Goal: Task Accomplishment & Management: Manage account settings

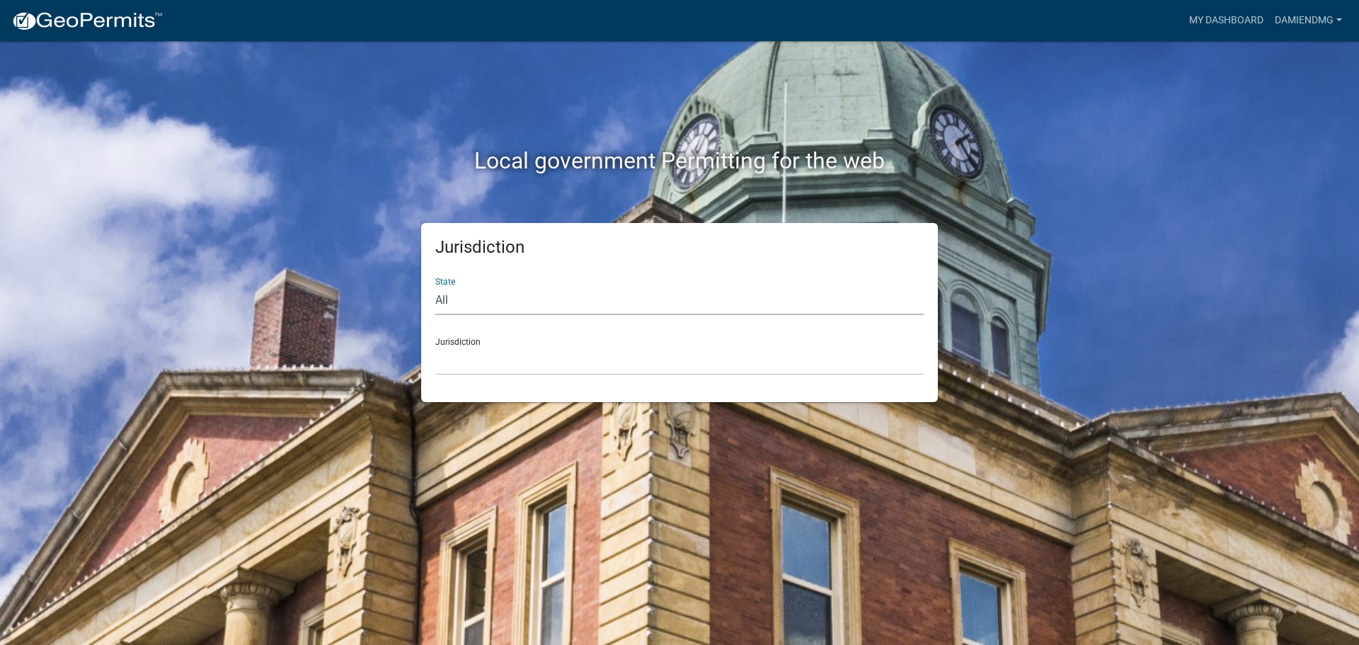
click at [480, 303] on select "All [US_STATE] [US_STATE] [US_STATE] [US_STATE] [US_STATE] [US_STATE] [US_STATE…" at bounding box center [679, 300] width 488 height 29
select select "[US_STATE]"
click at [435, 286] on select "All [US_STATE] [US_STATE] [US_STATE] [US_STATE] [US_STATE] [US_STATE] [US_STATE…" at bounding box center [679, 300] width 488 height 29
click at [490, 364] on select "City of [GEOGRAPHIC_DATA], [US_STATE] City of [GEOGRAPHIC_DATA], [US_STATE] Cit…" at bounding box center [679, 360] width 488 height 29
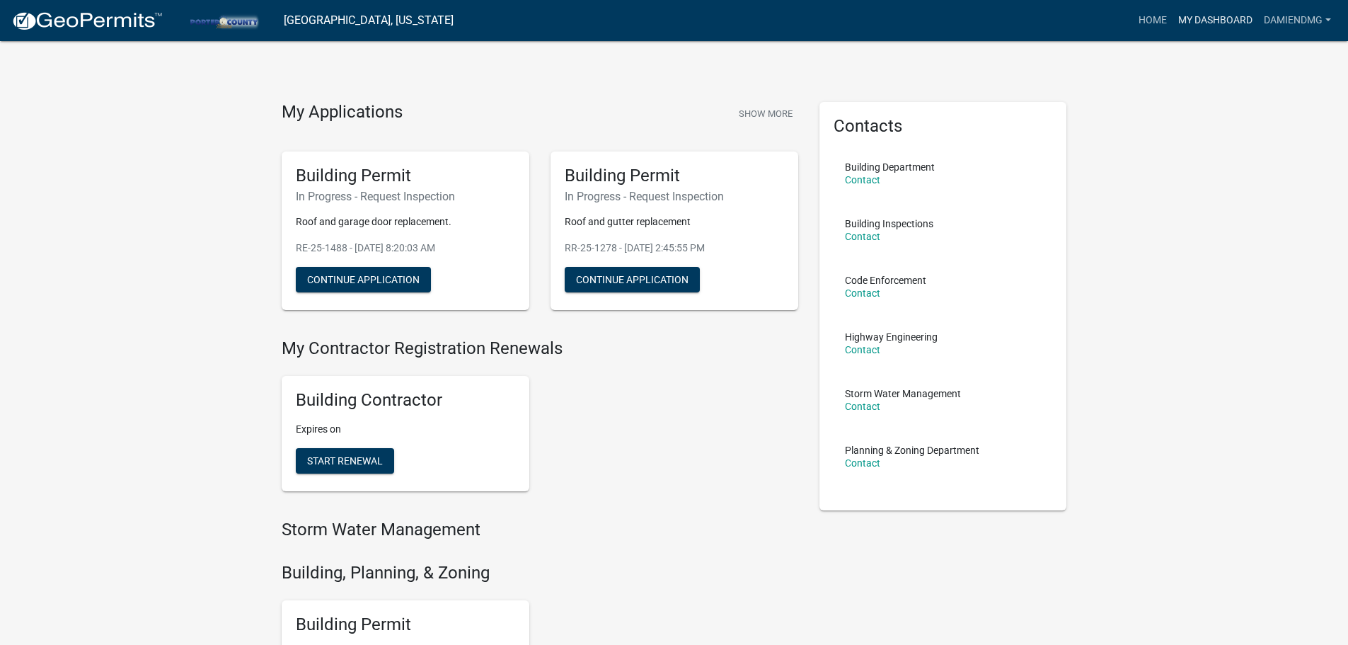
click at [1209, 22] on link "My Dashboard" at bounding box center [1216, 20] width 86 height 27
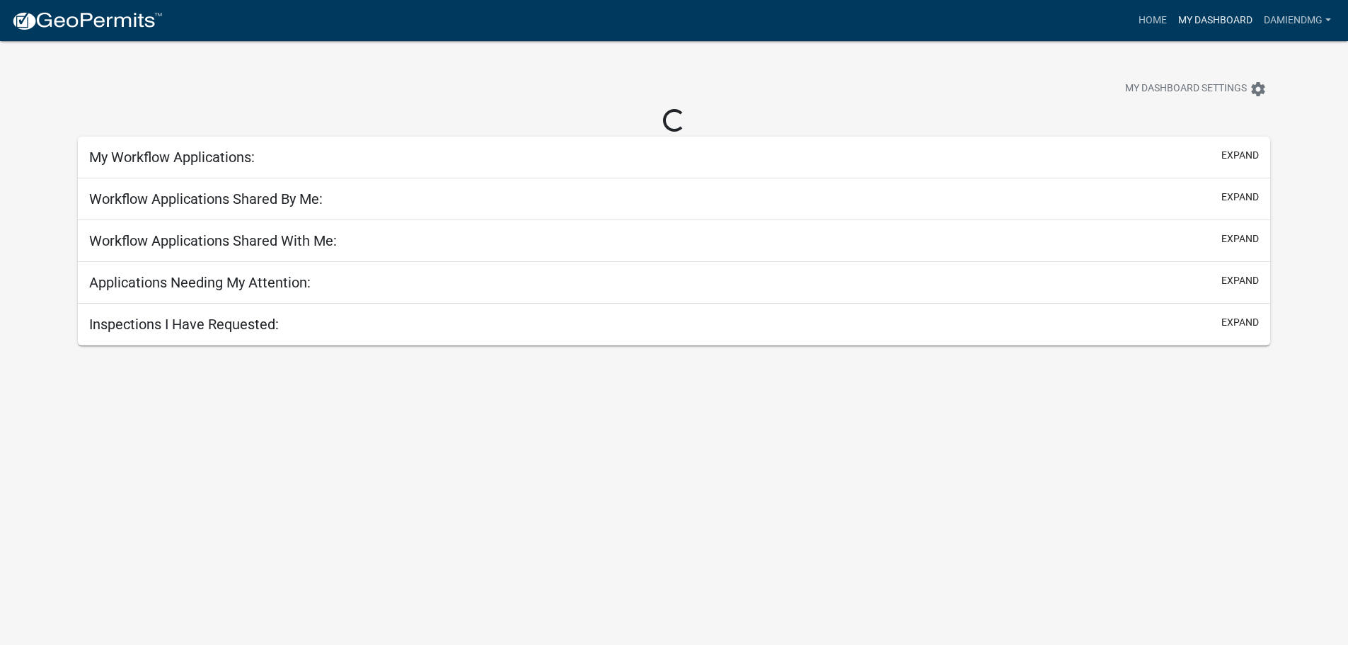
select select "3: 100"
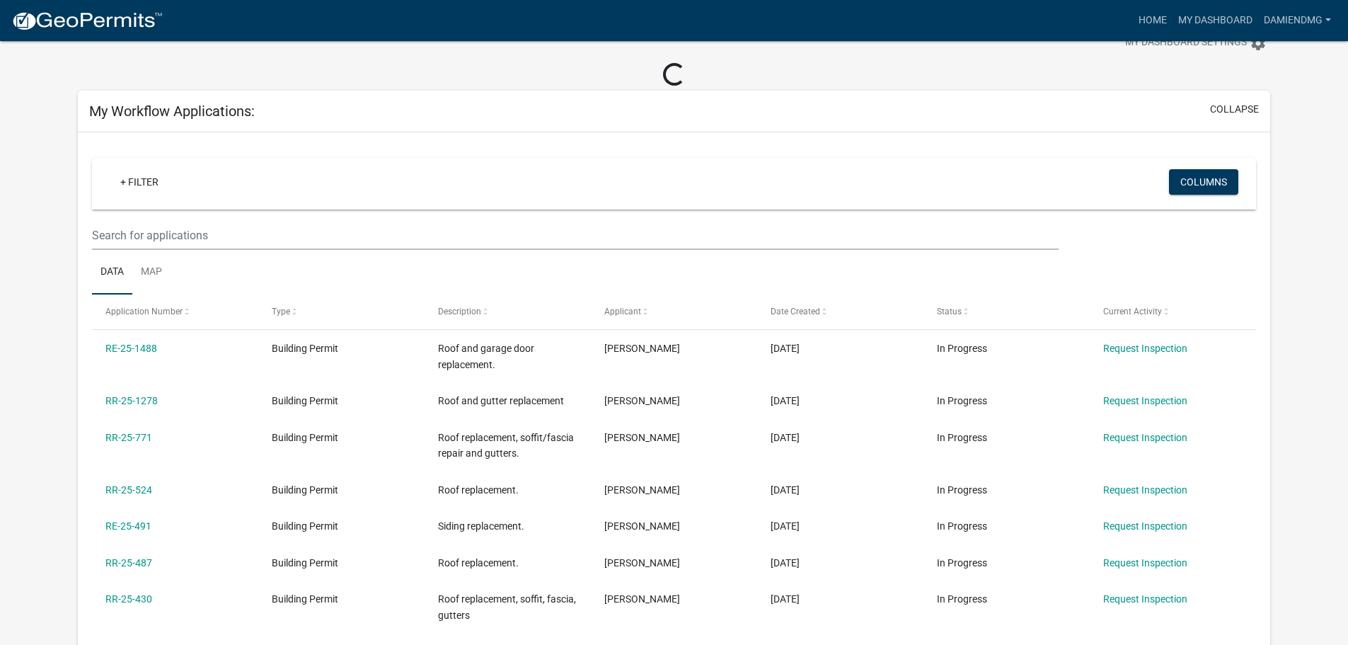
scroll to position [71, 0]
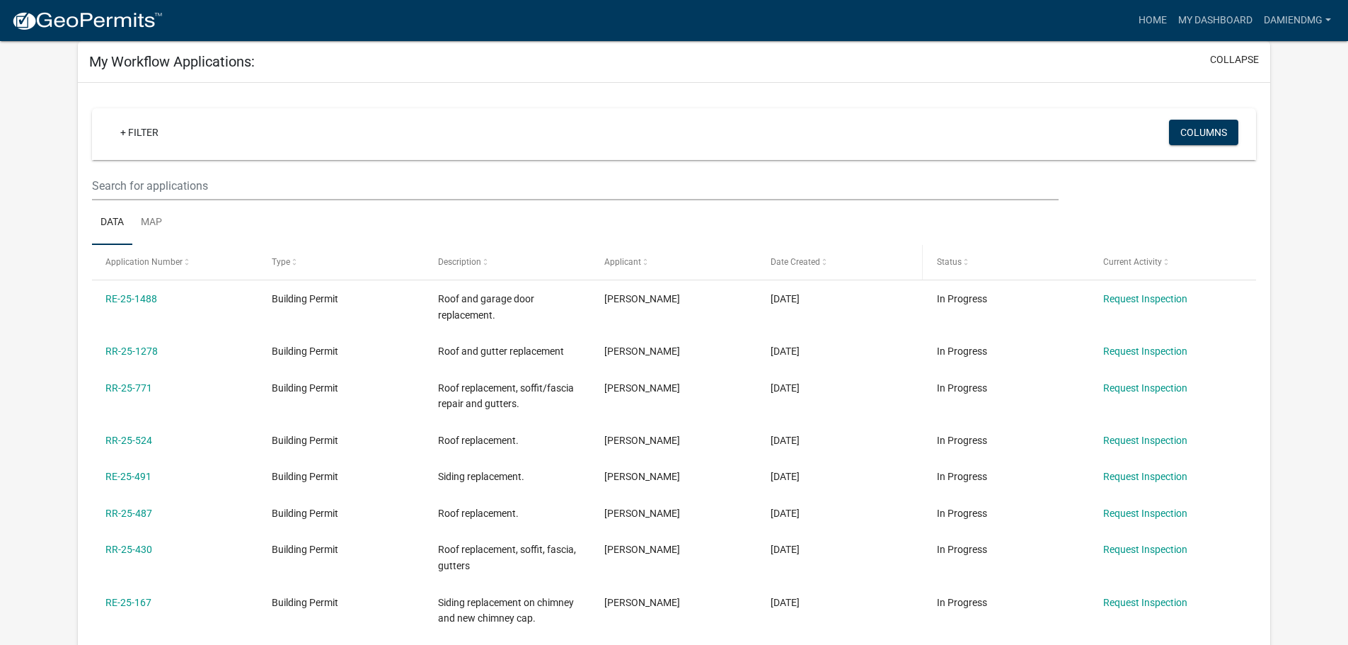
click at [817, 261] on span "Date Created" at bounding box center [796, 262] width 50 height 10
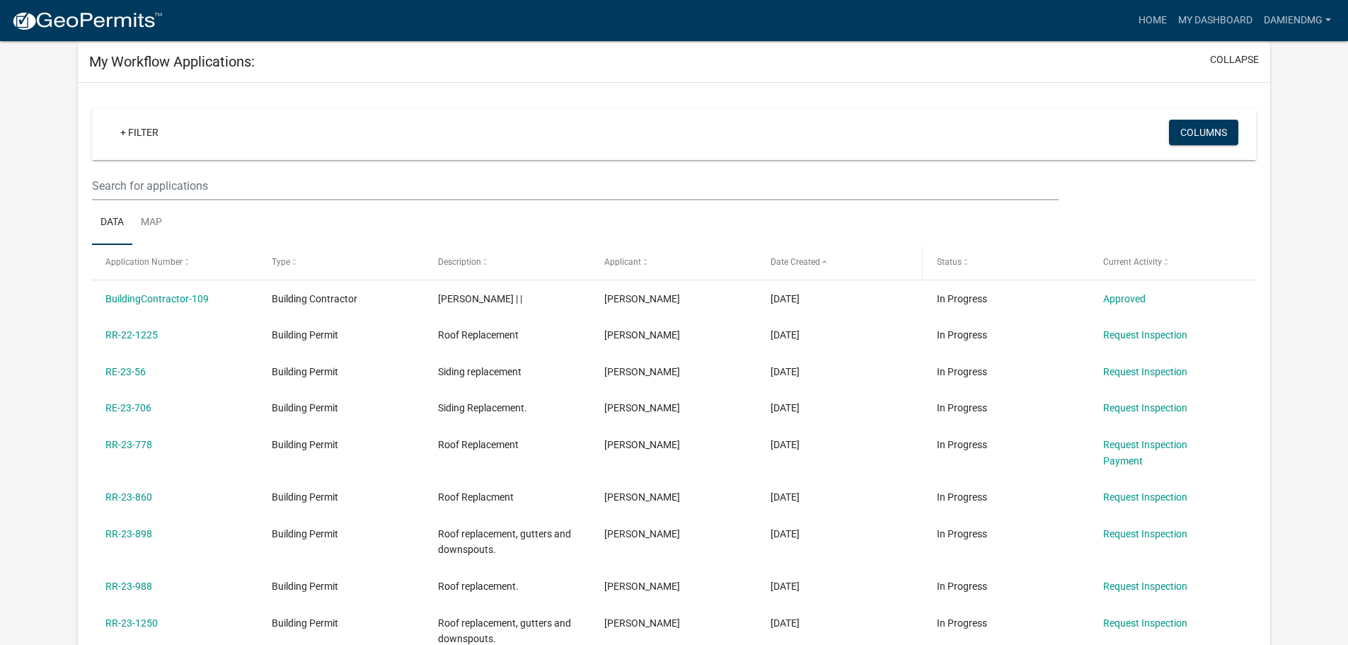
click at [817, 261] on span "Date Created" at bounding box center [796, 262] width 50 height 10
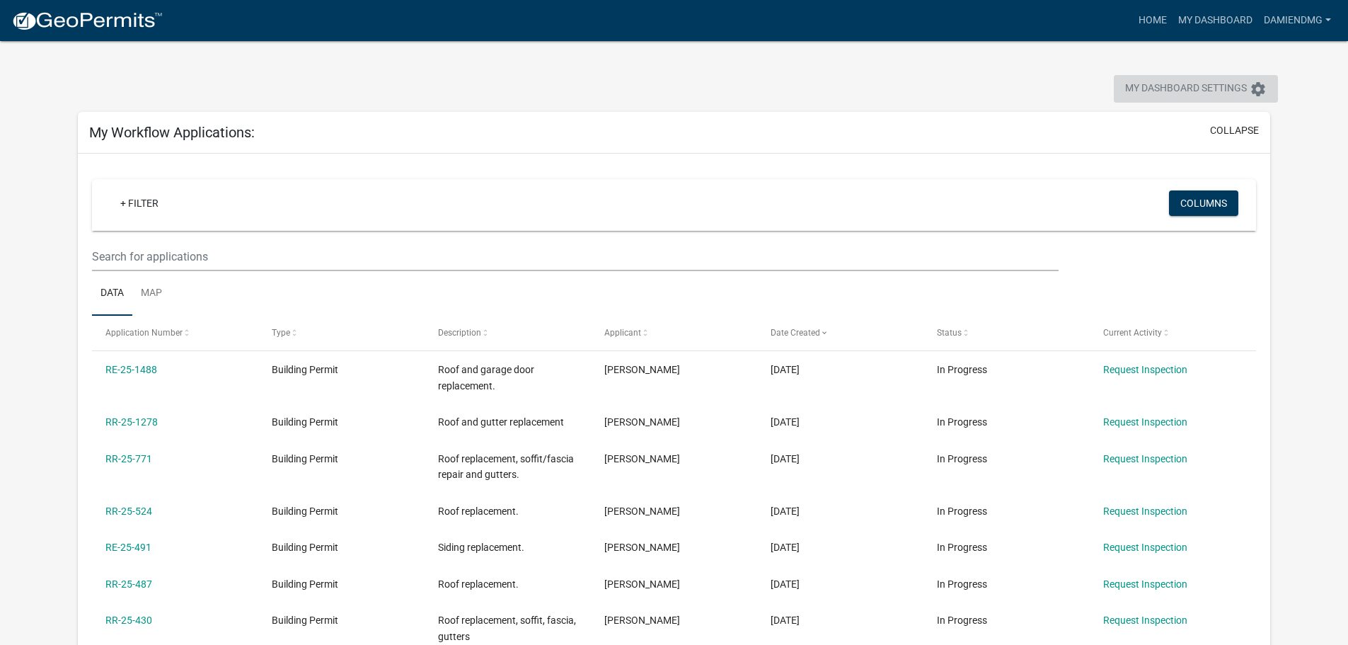
click at [1272, 87] on button "My Dashboard Settings settings" at bounding box center [1196, 89] width 164 height 28
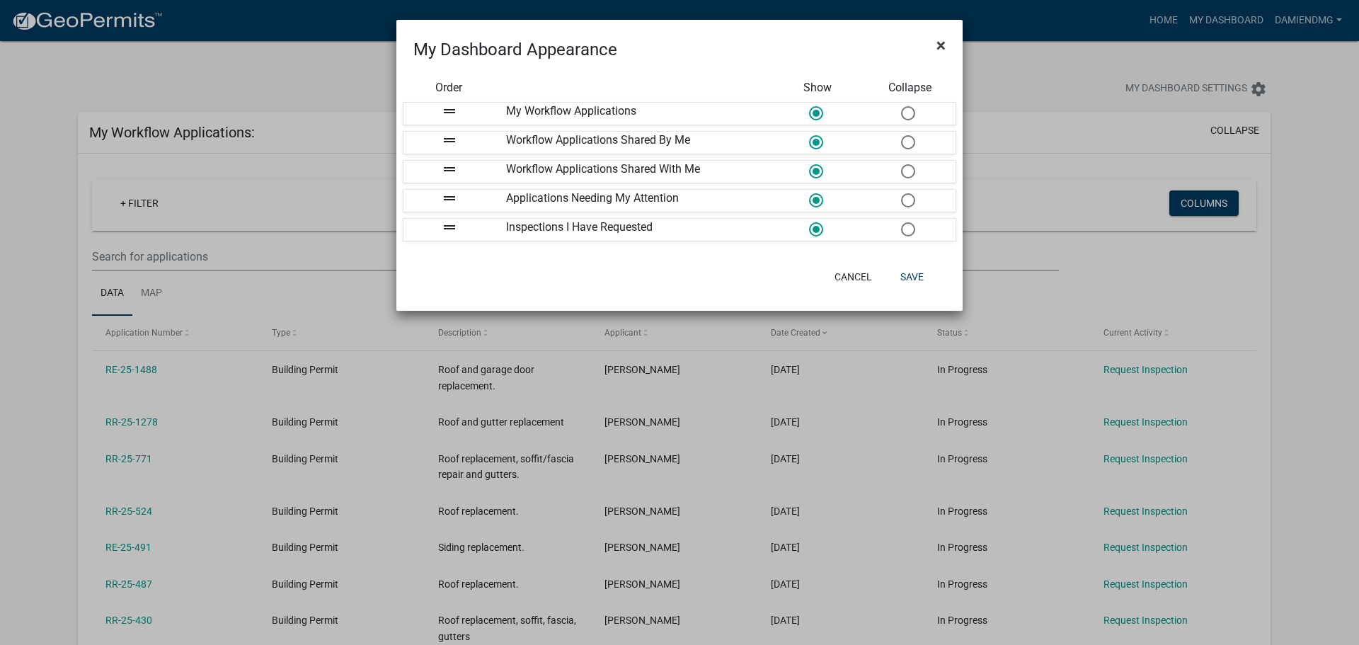
click at [946, 47] on button "×" at bounding box center [941, 45] width 32 height 40
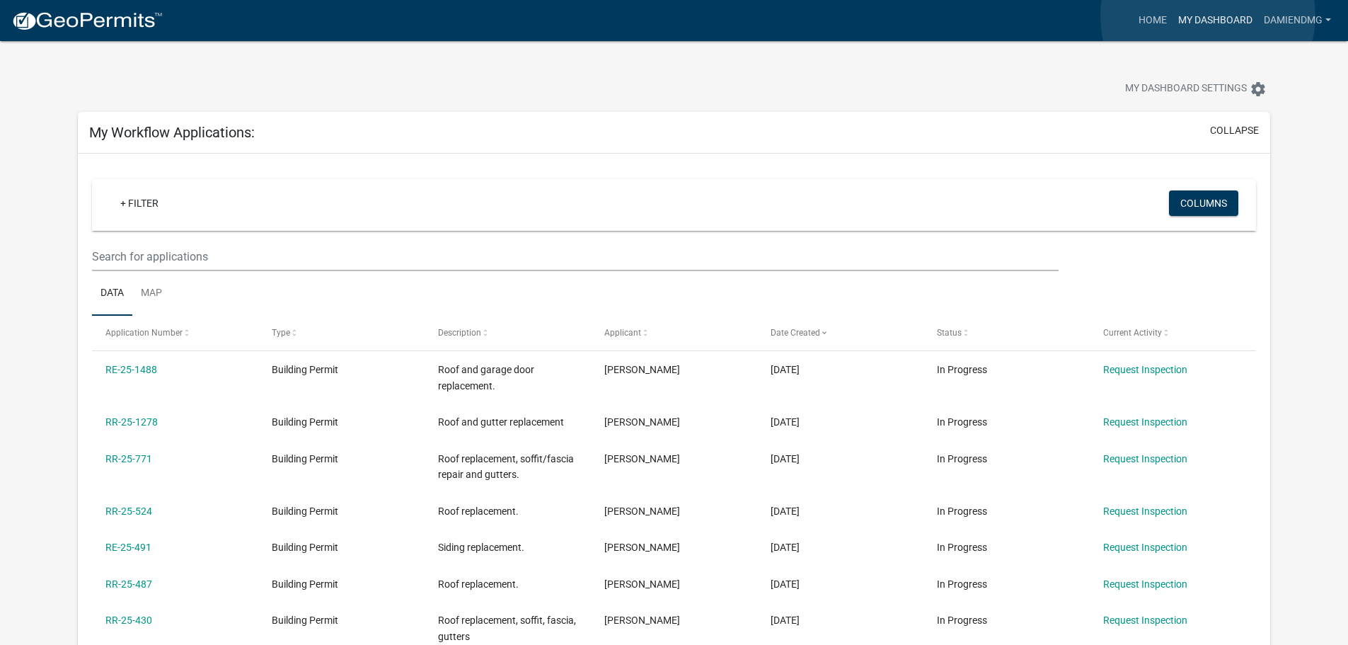
click at [1208, 16] on link "My Dashboard" at bounding box center [1216, 20] width 86 height 27
click at [1147, 13] on link "Home" at bounding box center [1153, 20] width 40 height 27
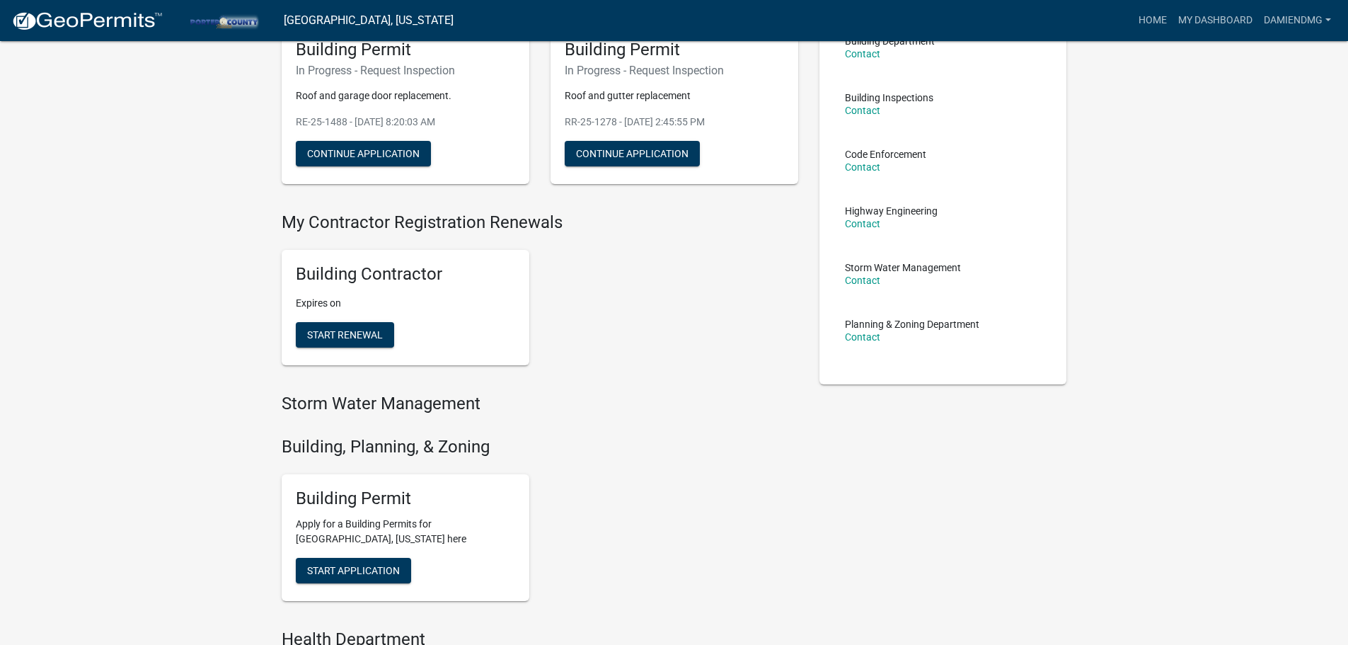
scroll to position [16, 0]
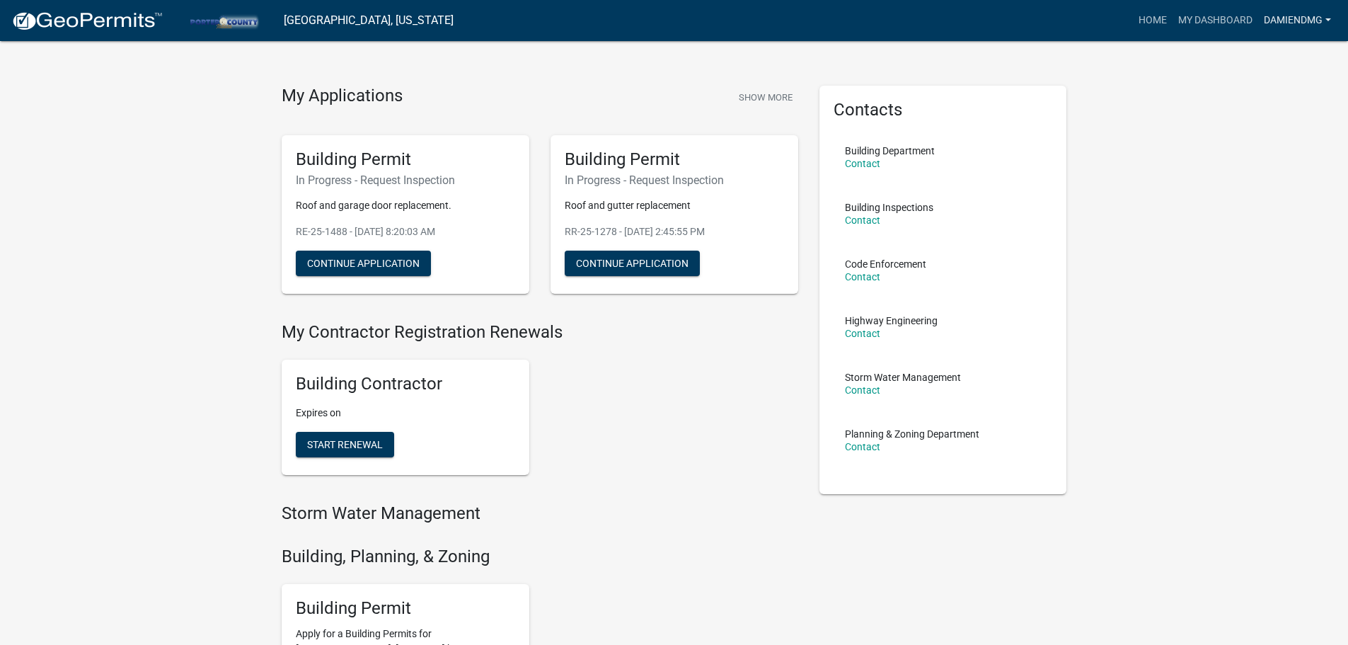
click at [1272, 17] on link "damiendmg" at bounding box center [1297, 20] width 79 height 27
click at [1276, 93] on link "Contractor Profile" at bounding box center [1276, 92] width 121 height 34
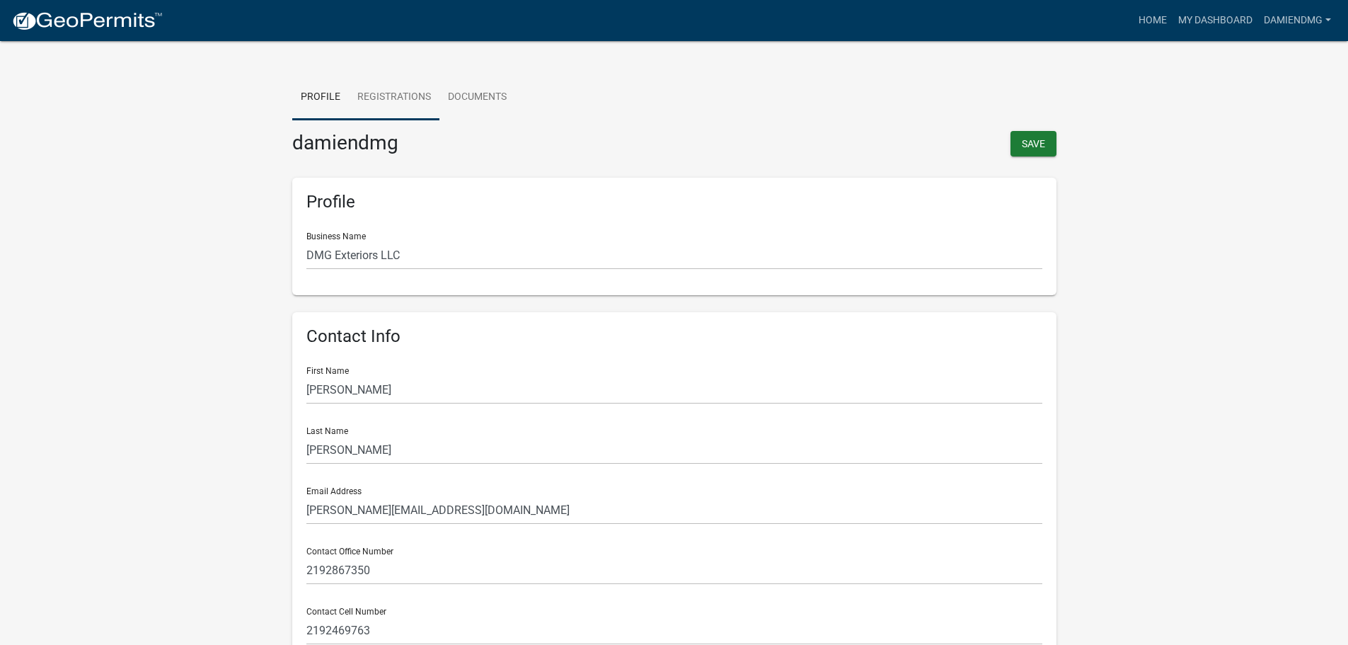
click at [391, 94] on link "Registrations" at bounding box center [394, 97] width 91 height 45
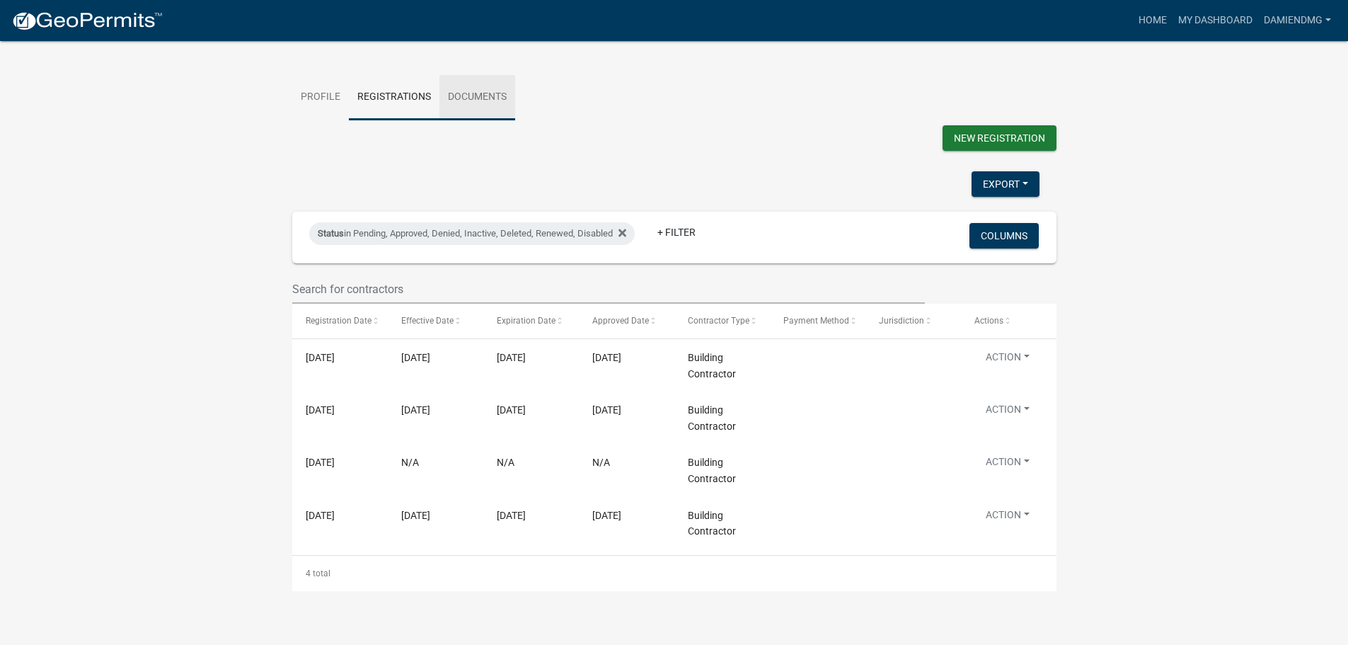
click at [474, 100] on link "Documents" at bounding box center [477, 97] width 76 height 45
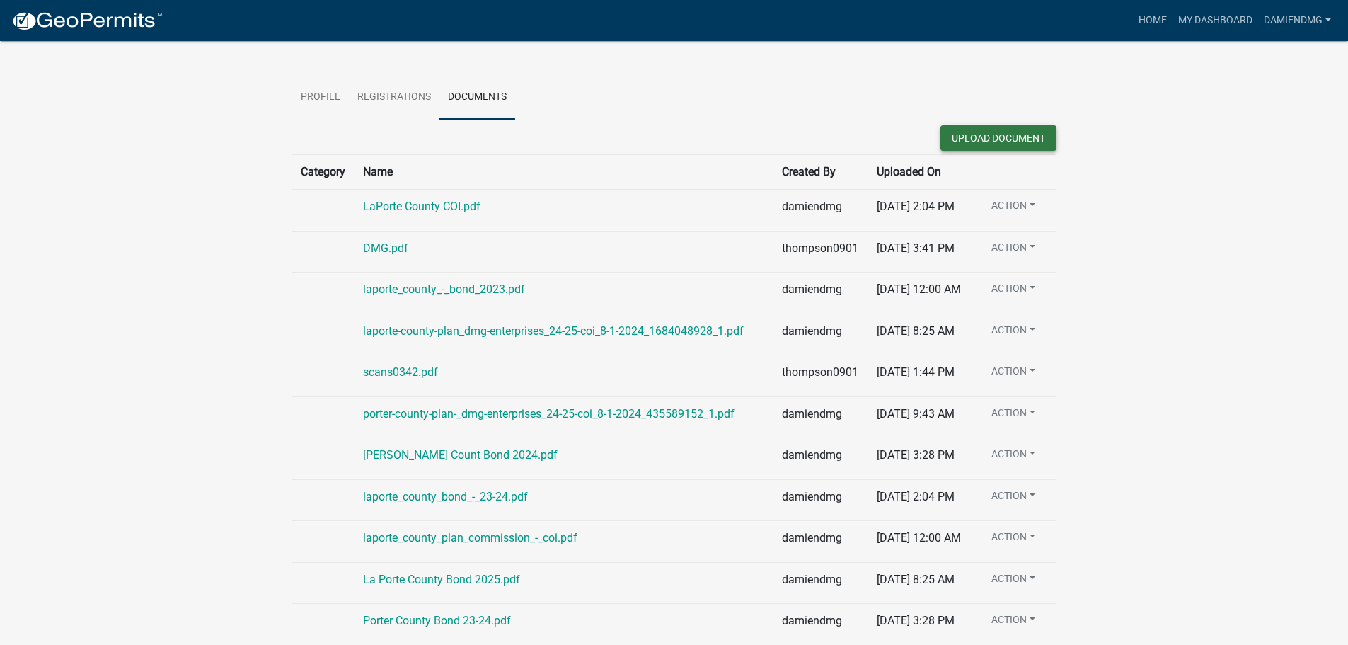
click at [987, 140] on button "Upload Document" at bounding box center [999, 137] width 116 height 25
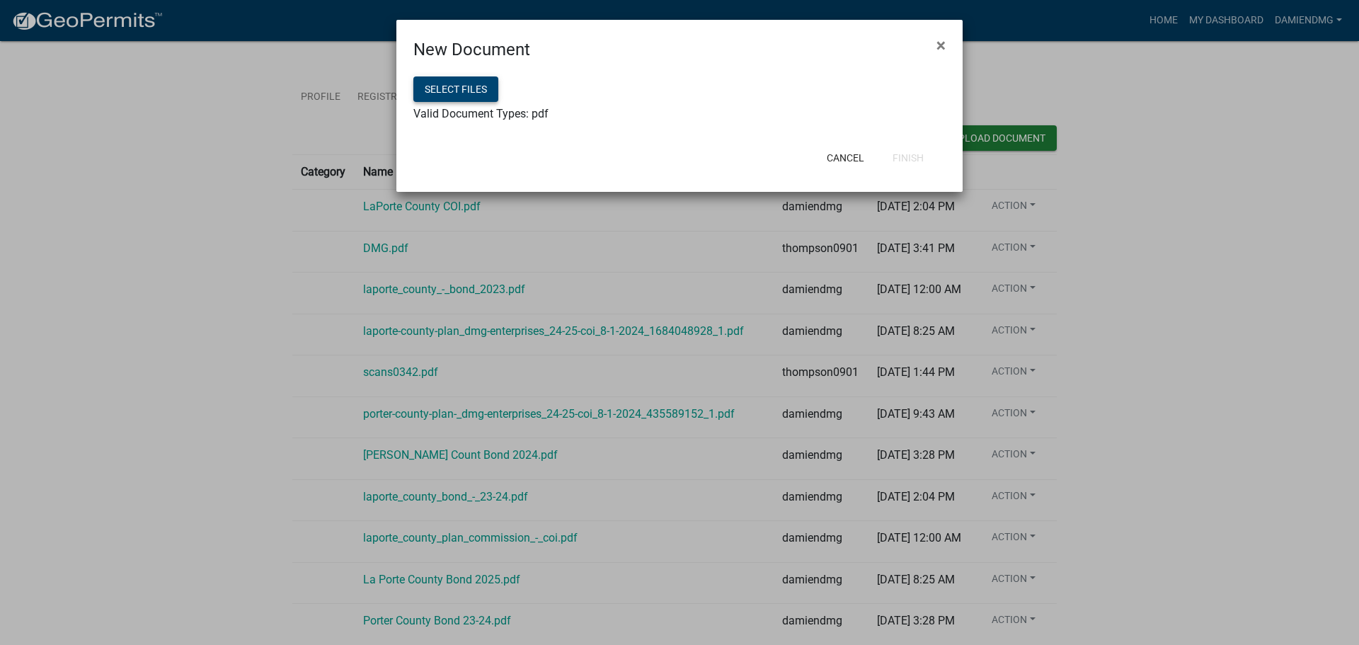
click at [470, 88] on button "Select files" at bounding box center [455, 88] width 85 height 25
click at [467, 89] on button "Select files" at bounding box center [455, 88] width 85 height 25
click at [914, 156] on button "Finish" at bounding box center [908, 157] width 54 height 25
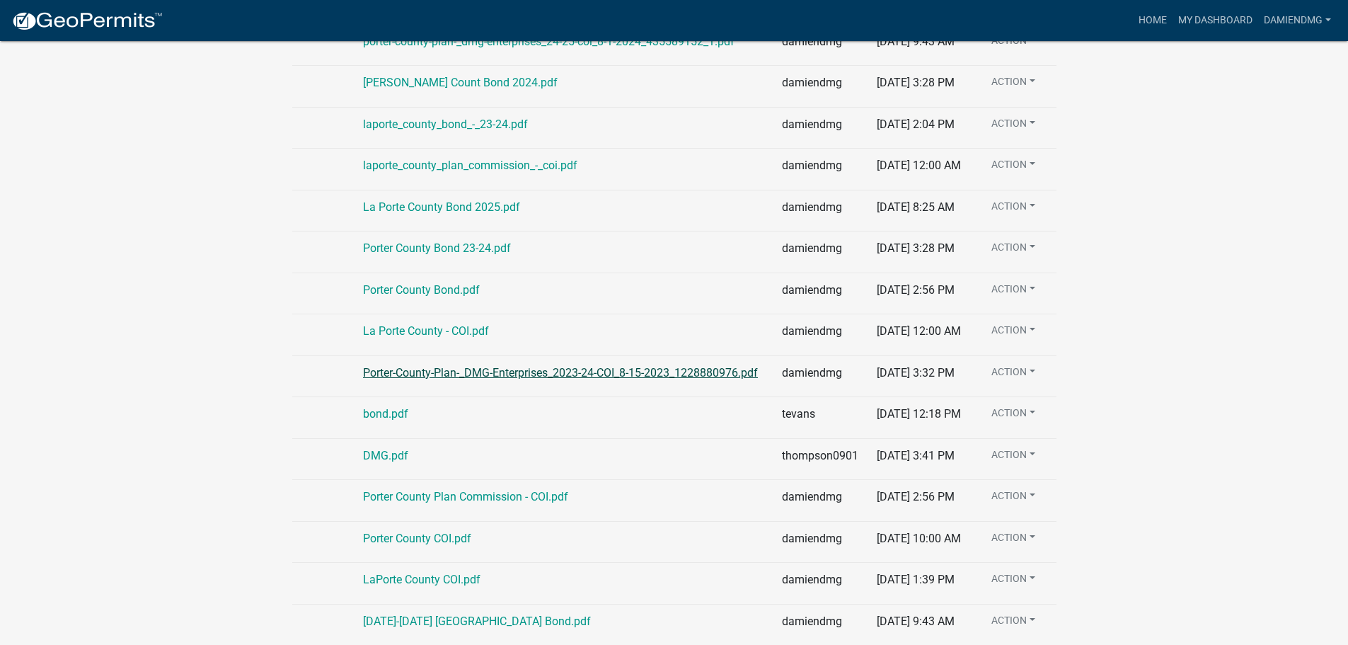
scroll to position [669, 0]
click at [413, 366] on link "Porter-County-Plan-_DMG-Enterprises_2023-24-COI_8-15-2023_1228880976.pdf" at bounding box center [560, 372] width 395 height 13
click at [403, 531] on link "Porter County COI.pdf" at bounding box center [417, 537] width 108 height 13
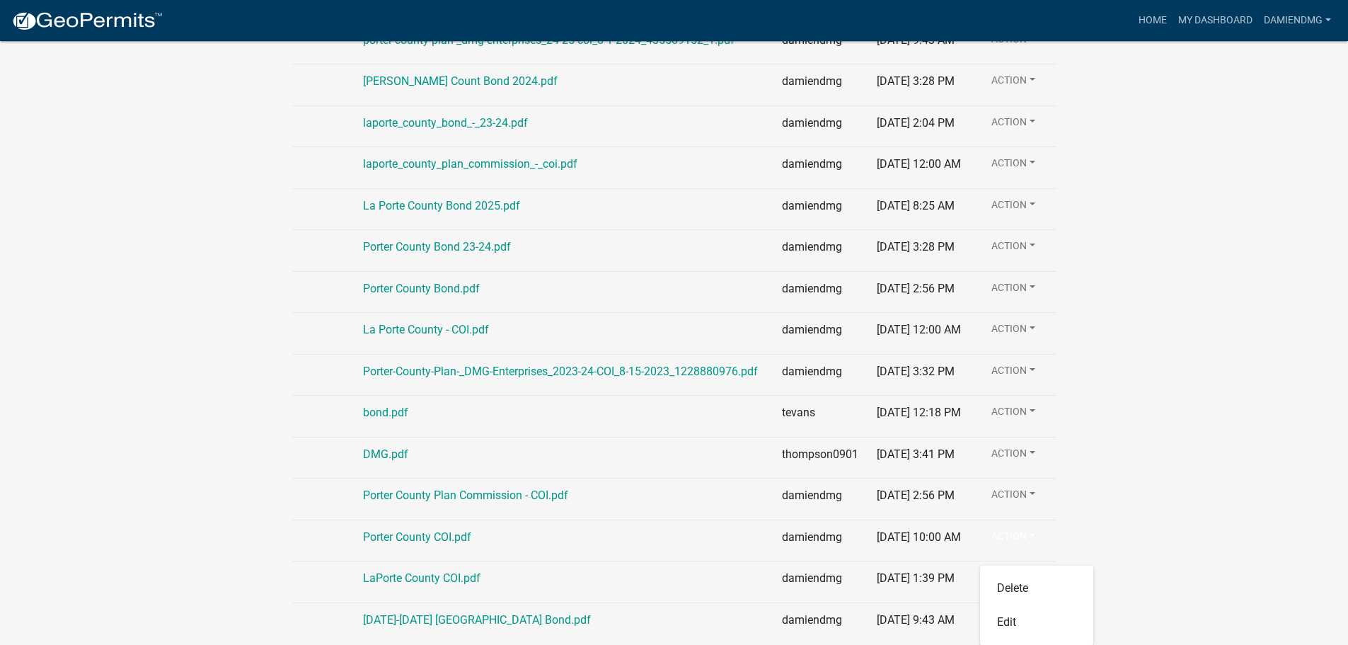
click at [1117, 447] on wm-contractor-profile-view "more_horiz Home My Dashboard damiendmg Account Contractor Profile Logout Profil…" at bounding box center [674, 143] width 1348 height 1000
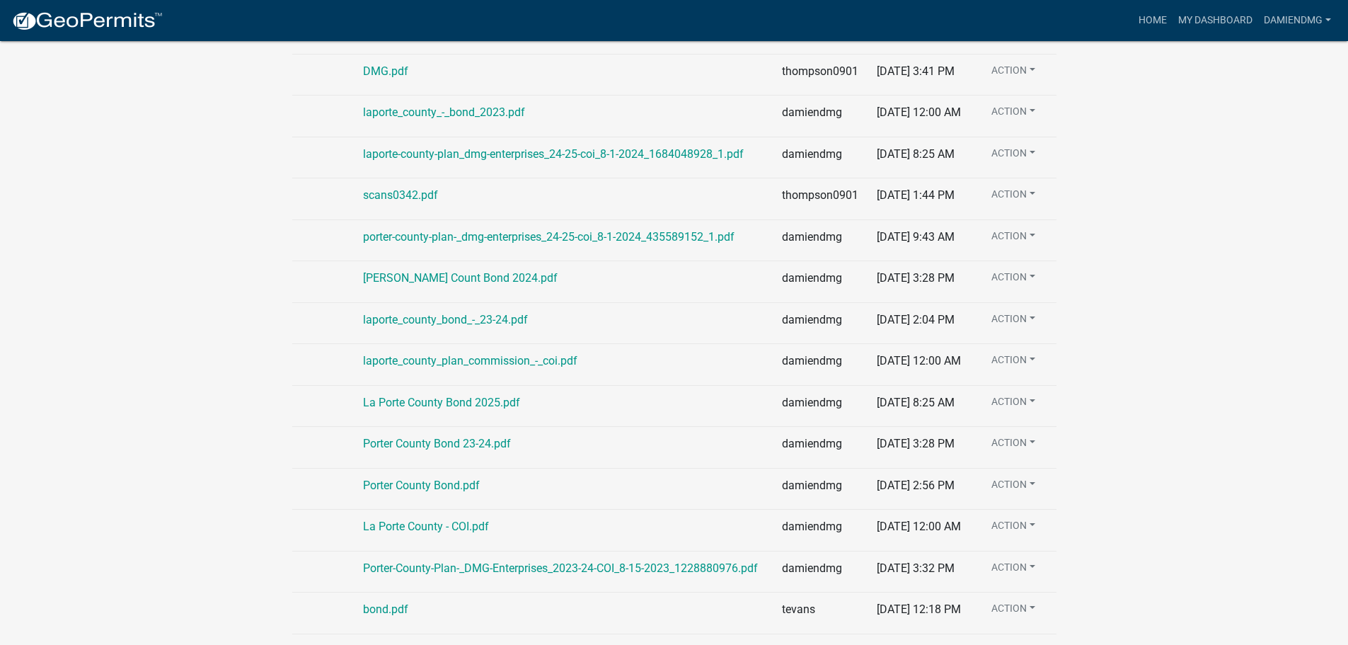
scroll to position [0, 0]
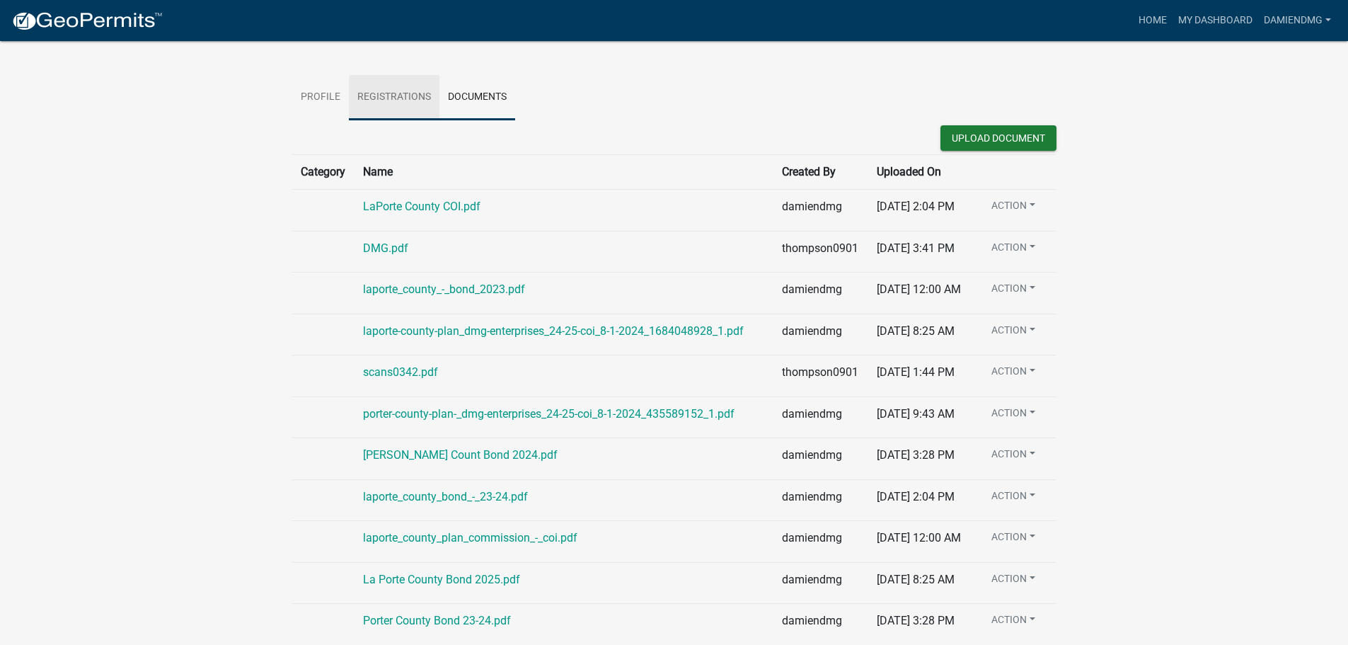
click at [398, 98] on link "Registrations" at bounding box center [394, 97] width 91 height 45
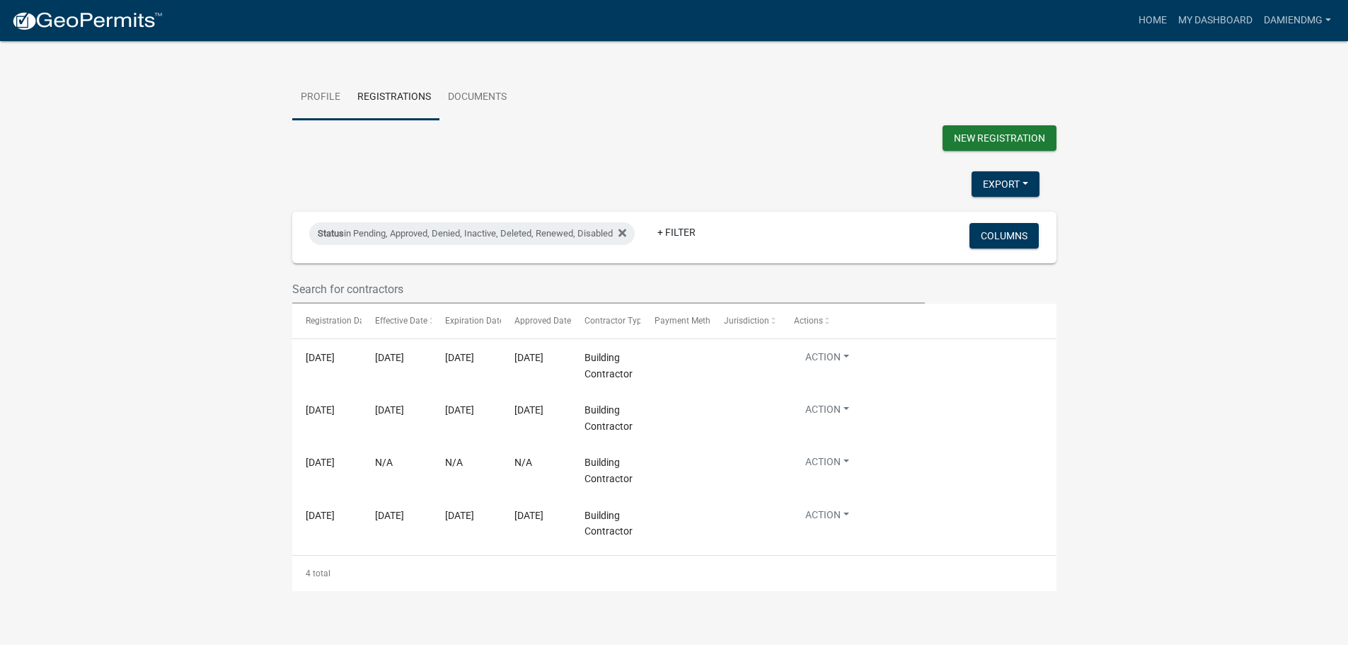
click at [320, 104] on link "Profile" at bounding box center [320, 97] width 57 height 45
